Goal: Find specific page/section: Find specific page/section

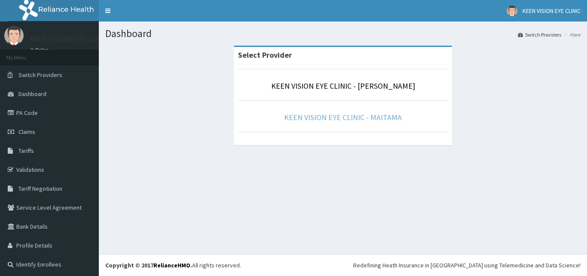
click at [318, 117] on link "KEEN VISION EYE CLINIC - MAITAMA" at bounding box center [343, 117] width 118 height 10
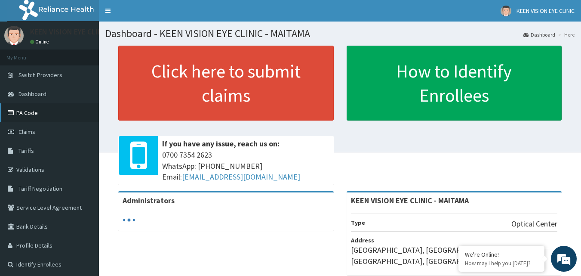
click at [62, 115] on link "PA Code" at bounding box center [49, 112] width 99 height 19
